Goal: Transaction & Acquisition: Subscribe to service/newsletter

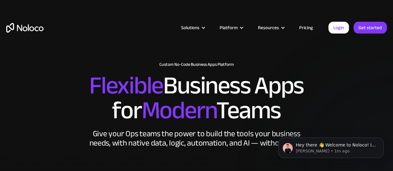
click at [95, 58] on div "Solutions Use Cases Business Types Project Management Keep track of customers, …" at bounding box center [196, 29] width 393 height 58
click at [368, 27] on link "Get started" at bounding box center [369, 28] width 33 height 12
click at [381, 141] on icon "Dismiss notification" at bounding box center [381, 139] width 3 height 3
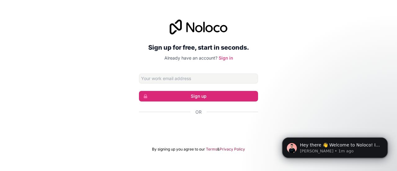
click at [171, 79] on input "Email address" at bounding box center [198, 79] width 119 height 10
type input "mohammed.hassan@yallaplus.com"
